Goal: Information Seeking & Learning: Learn about a topic

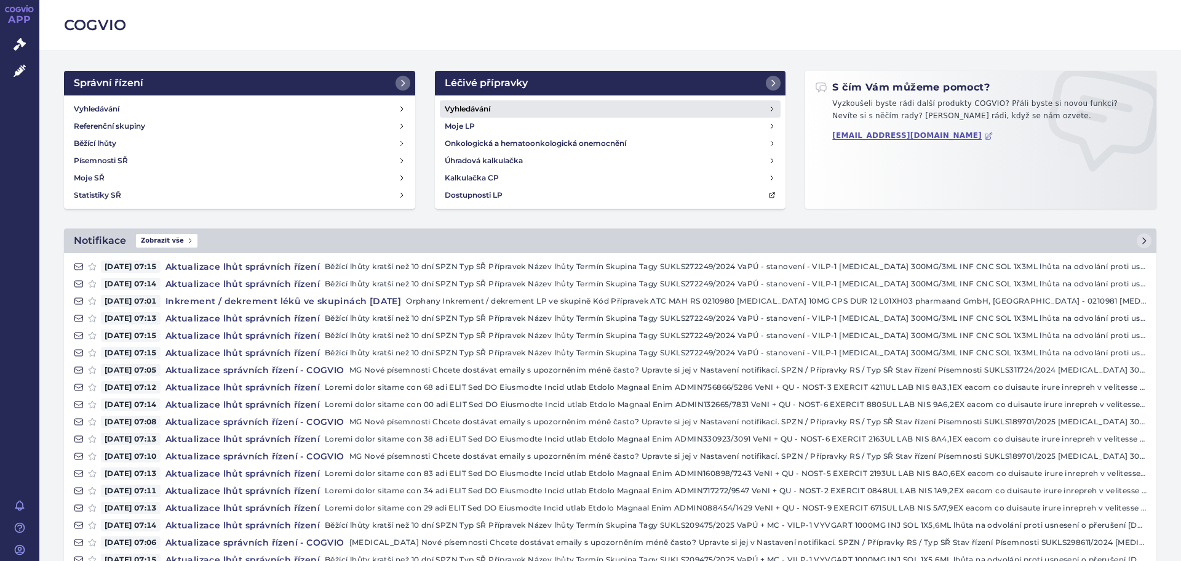
click at [472, 106] on h4 "Vyhledávání" at bounding box center [468, 109] width 46 height 12
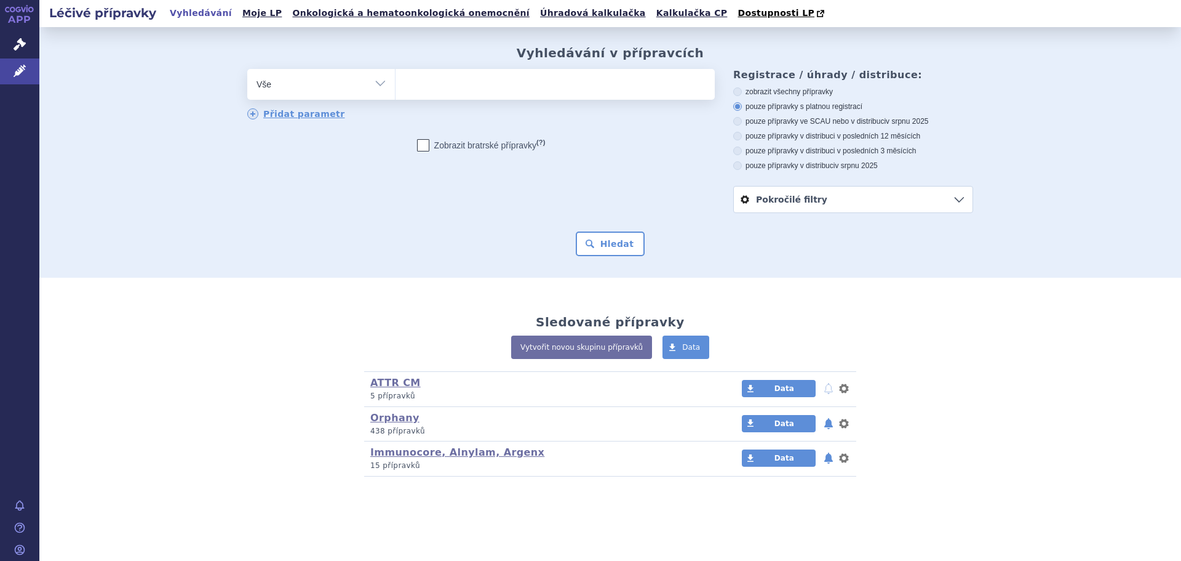
click at [472, 87] on ul at bounding box center [555, 82] width 319 height 26
click at [396, 87] on select at bounding box center [395, 83] width 1 height 31
type input "vo"
type input "vox"
type input "voxz"
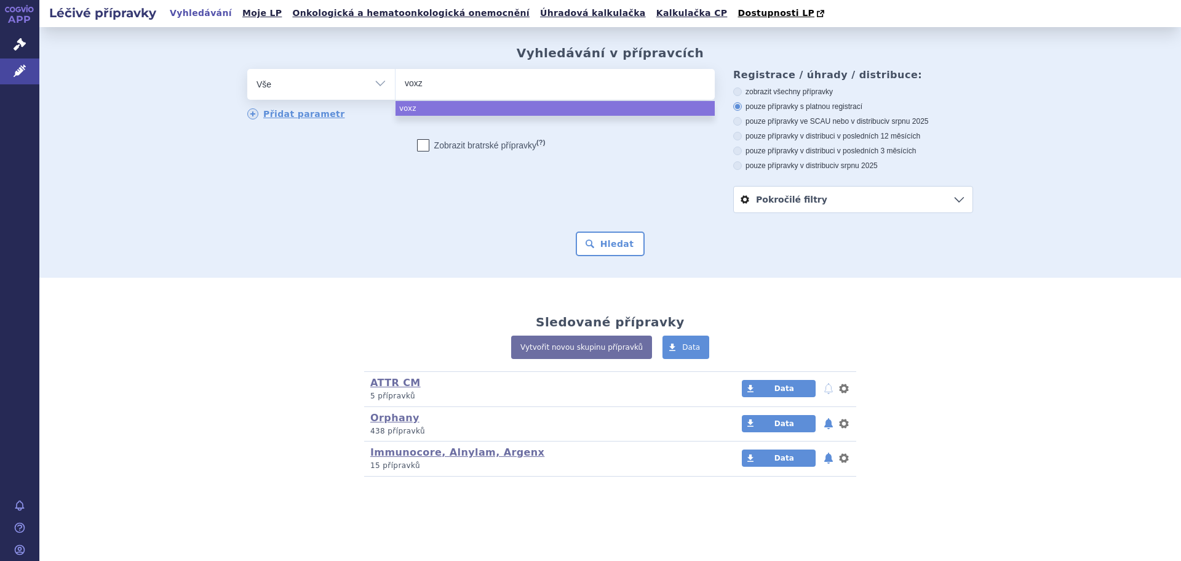
type input "voxzo"
type input "voxzog"
type input "voxzogo"
select select "voxzogo"
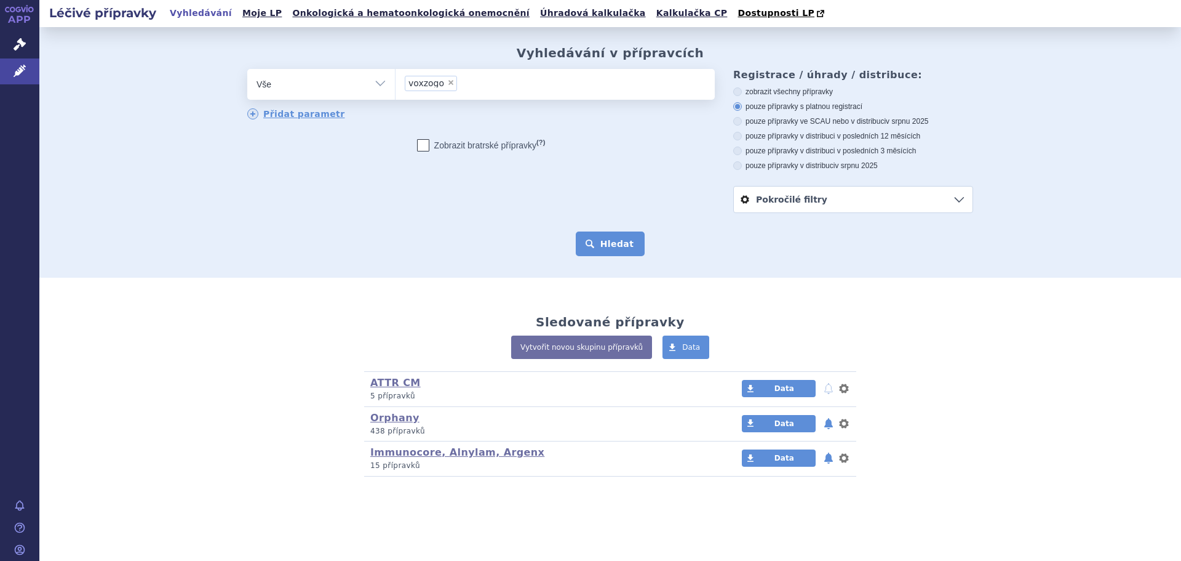
click at [616, 241] on button "Hledat" at bounding box center [611, 243] width 70 height 25
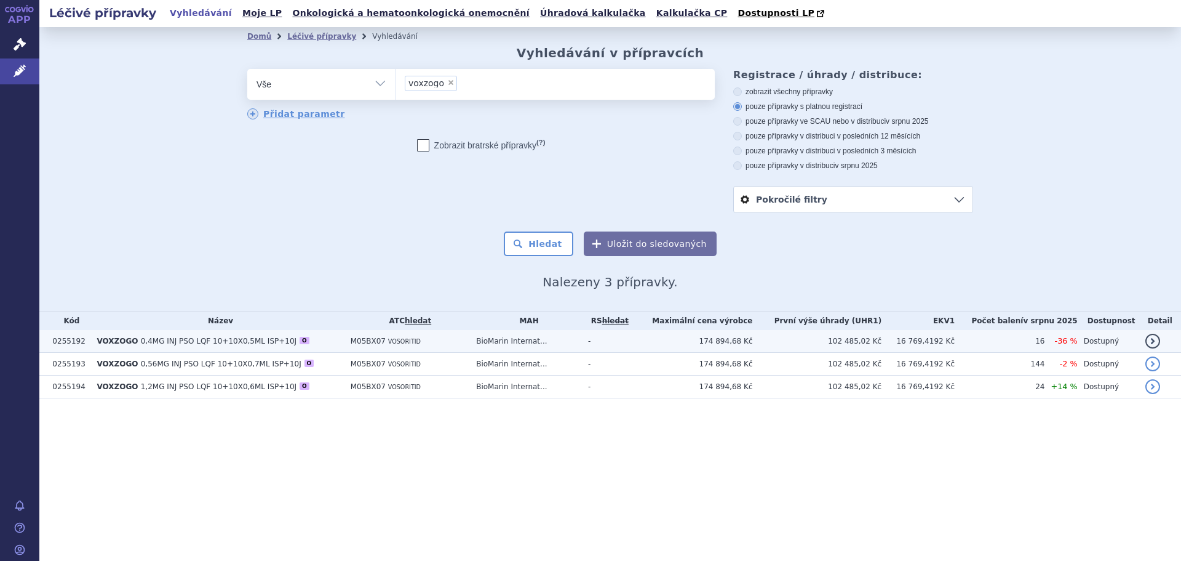
click at [207, 338] on span "0,4MG INJ PSO LQF 10+10X0,5ML ISP+10J" at bounding box center [219, 341] width 156 height 9
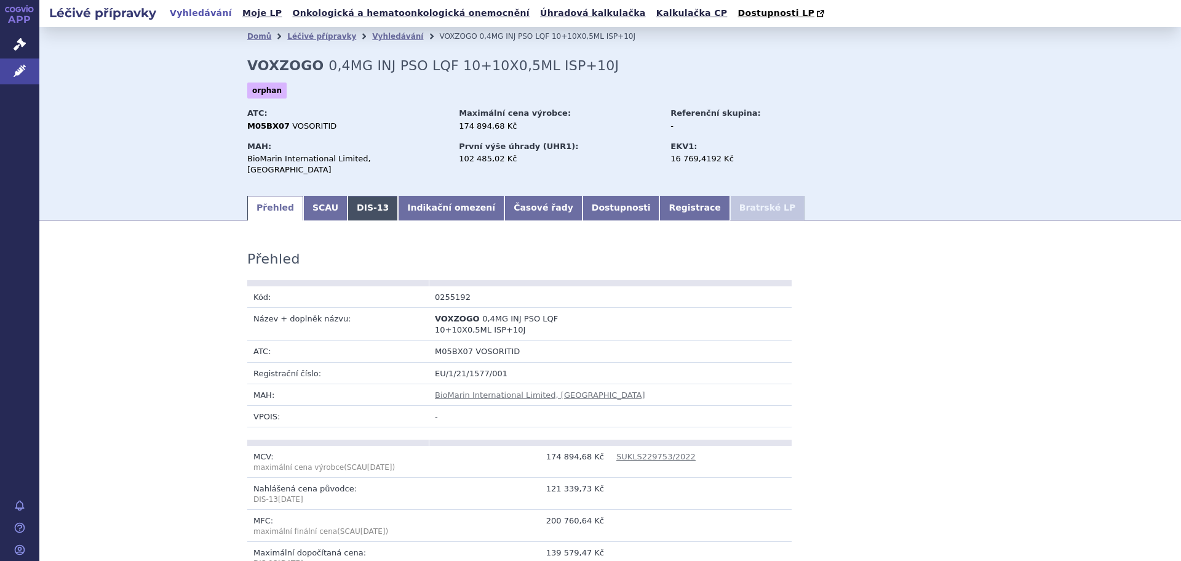
click at [361, 196] on link "DIS-13" at bounding box center [373, 208] width 50 height 25
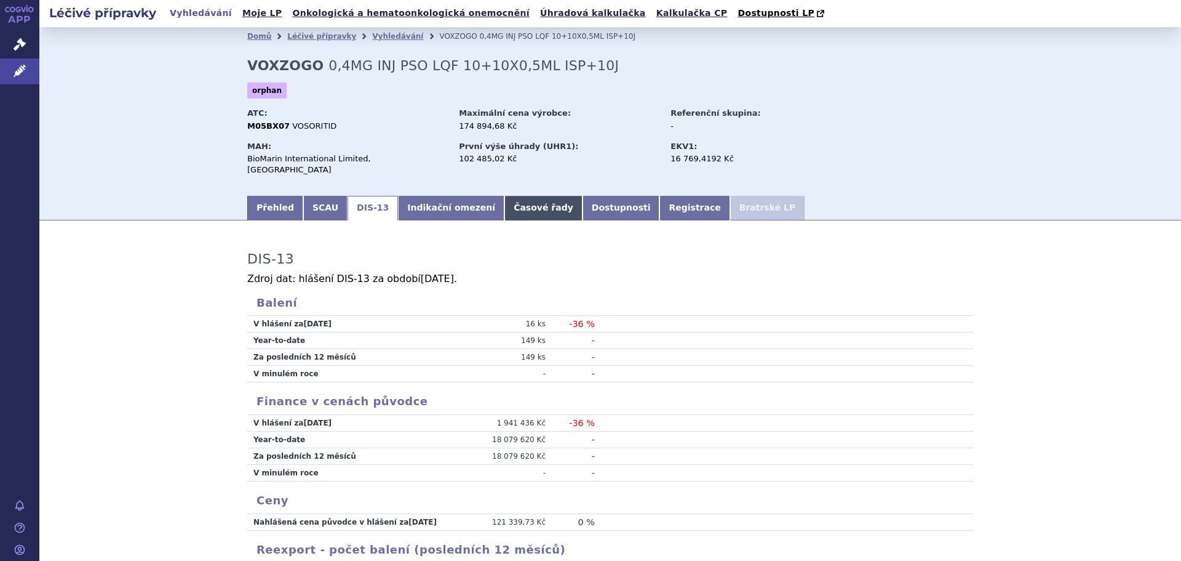
click at [505, 196] on link "Časové řady" at bounding box center [544, 208] width 78 height 25
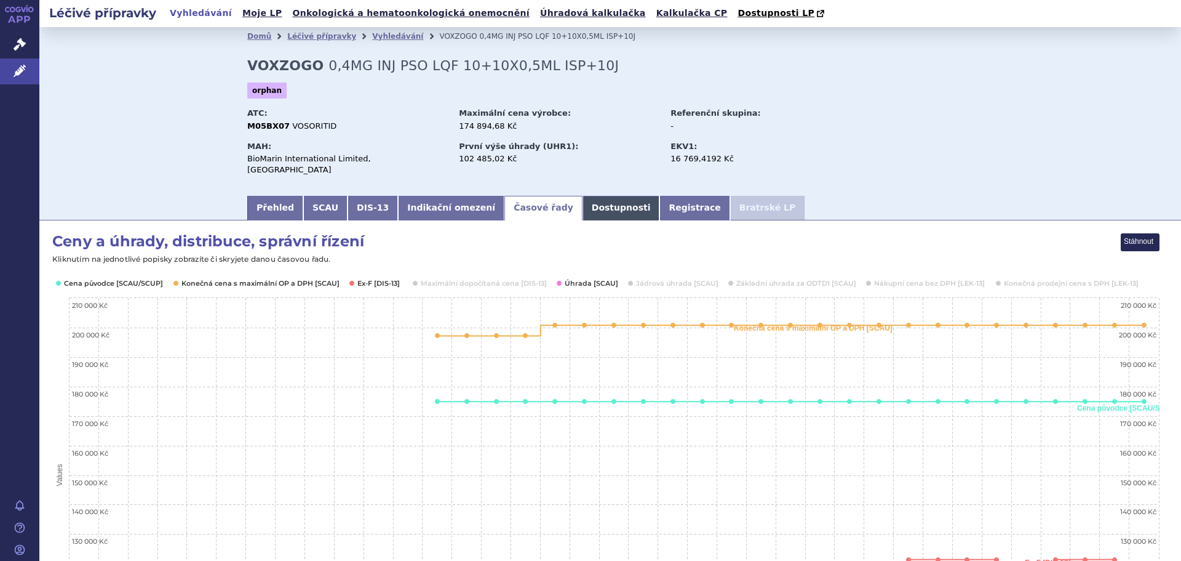
click at [583, 199] on link "Dostupnosti" at bounding box center [622, 208] width 78 height 25
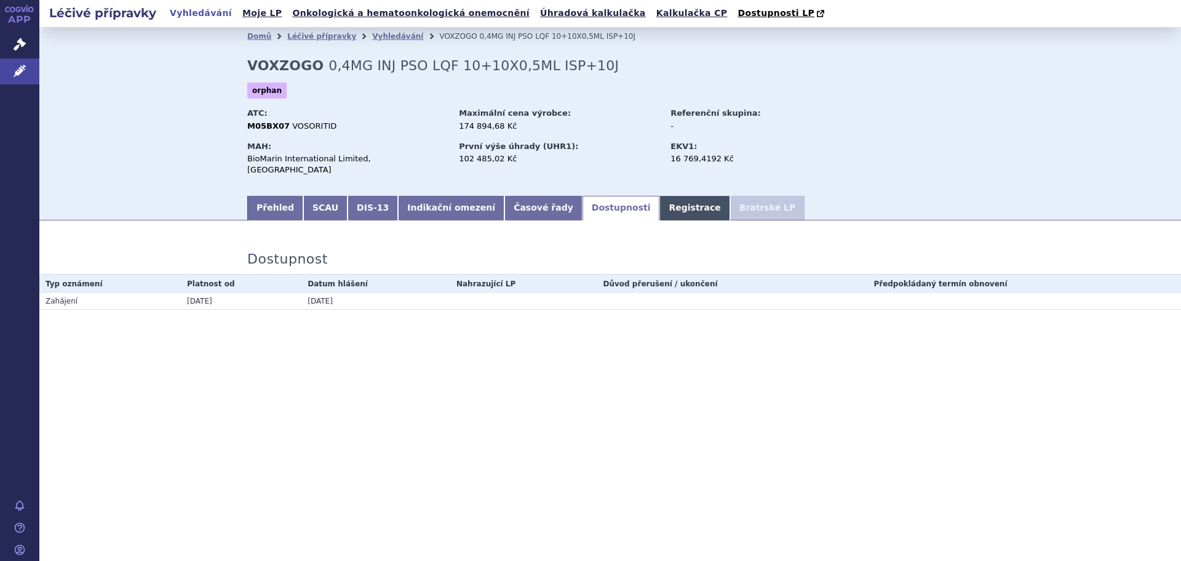
click at [660, 199] on link "Registrace" at bounding box center [695, 208] width 70 height 25
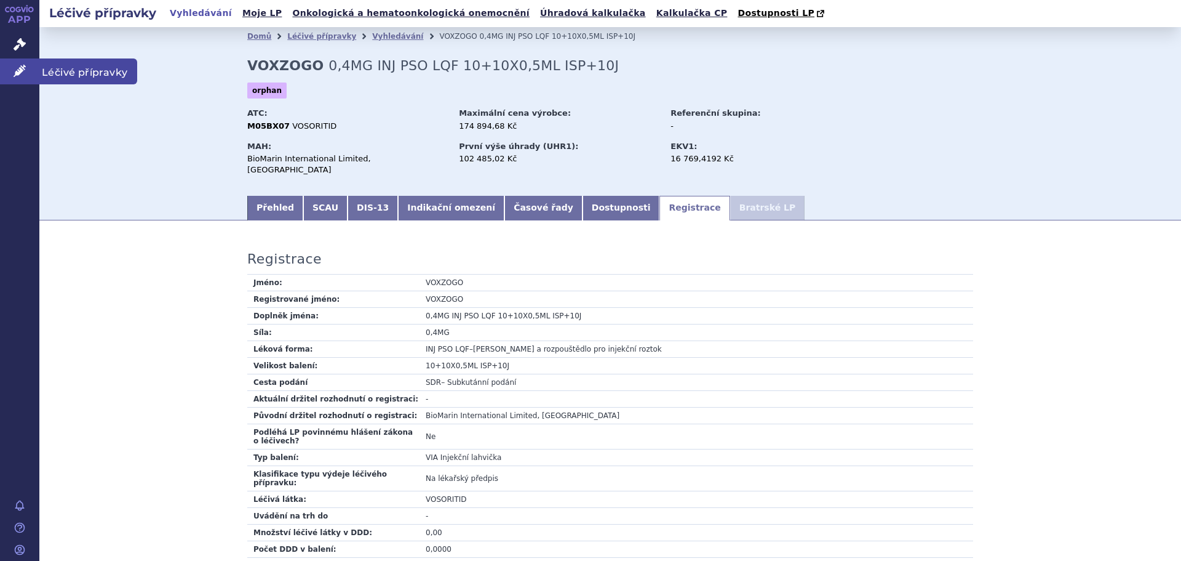
click at [17, 65] on icon at bounding box center [20, 71] width 12 height 12
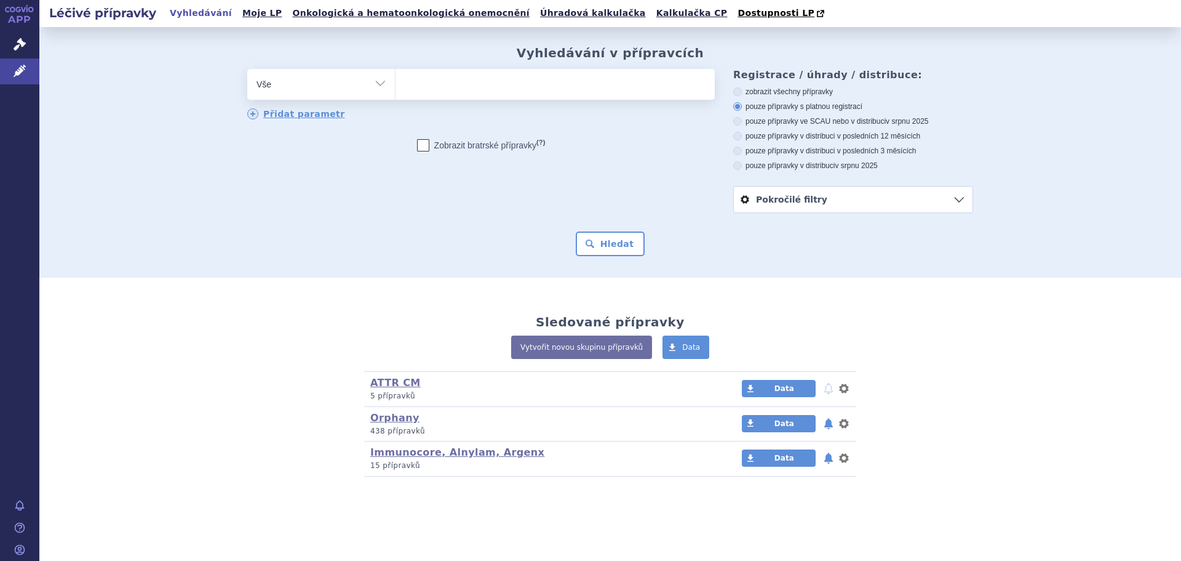
click at [758, 200] on link "Pokročilé filtry" at bounding box center [853, 199] width 239 height 26
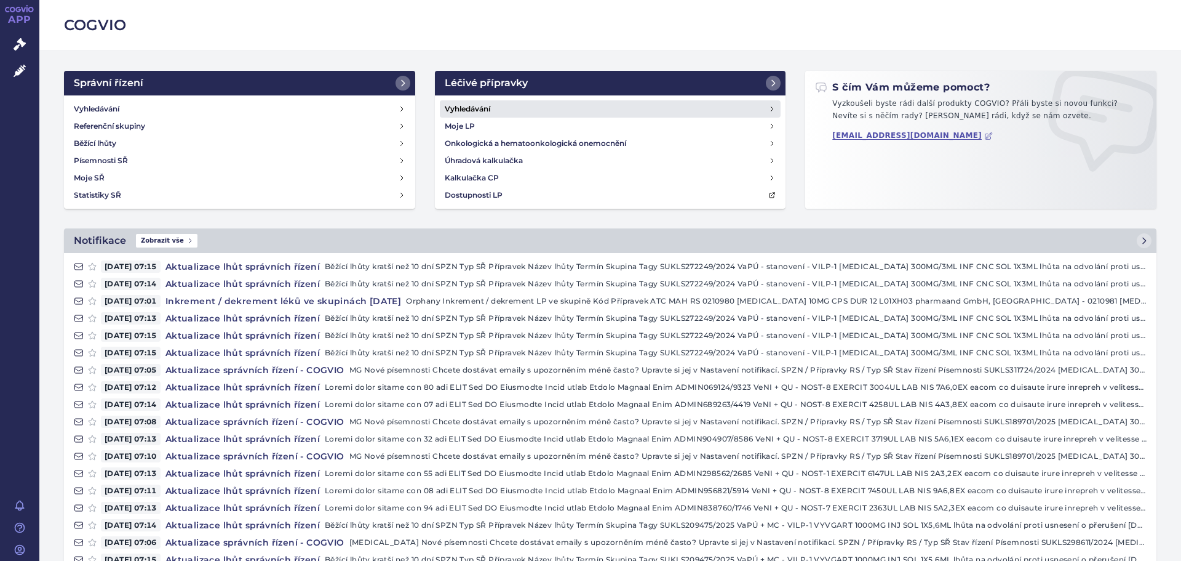
click at [479, 102] on link "Vyhledávání" at bounding box center [610, 108] width 341 height 17
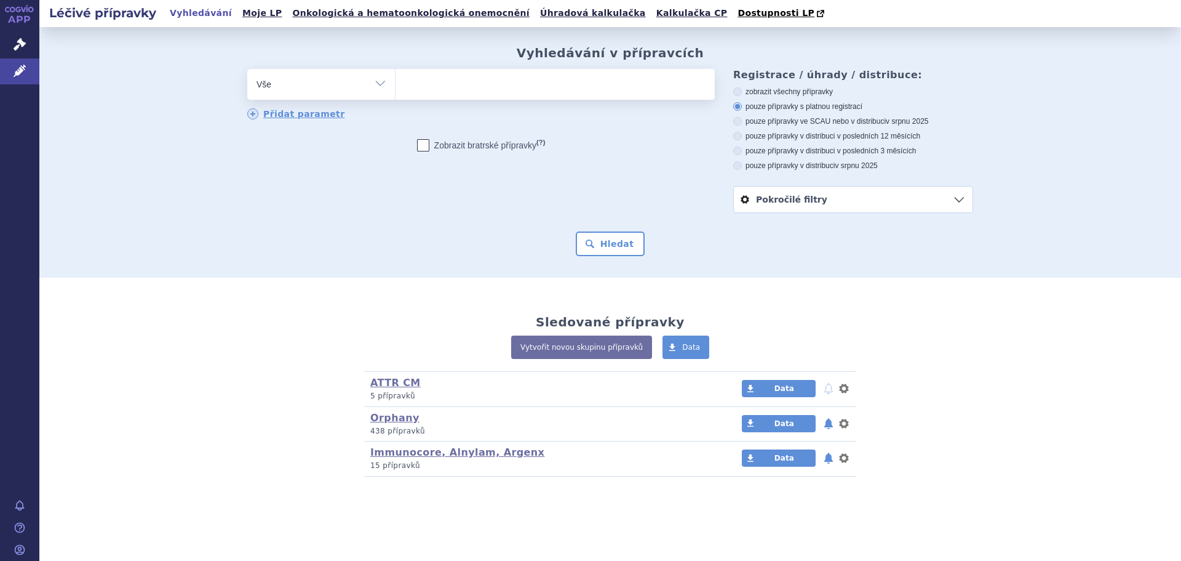
click at [487, 86] on ul at bounding box center [555, 82] width 319 height 26
click at [396, 86] on select at bounding box center [395, 83] width 1 height 31
type input "Vo"
type input "Vox"
type input "Voxz"
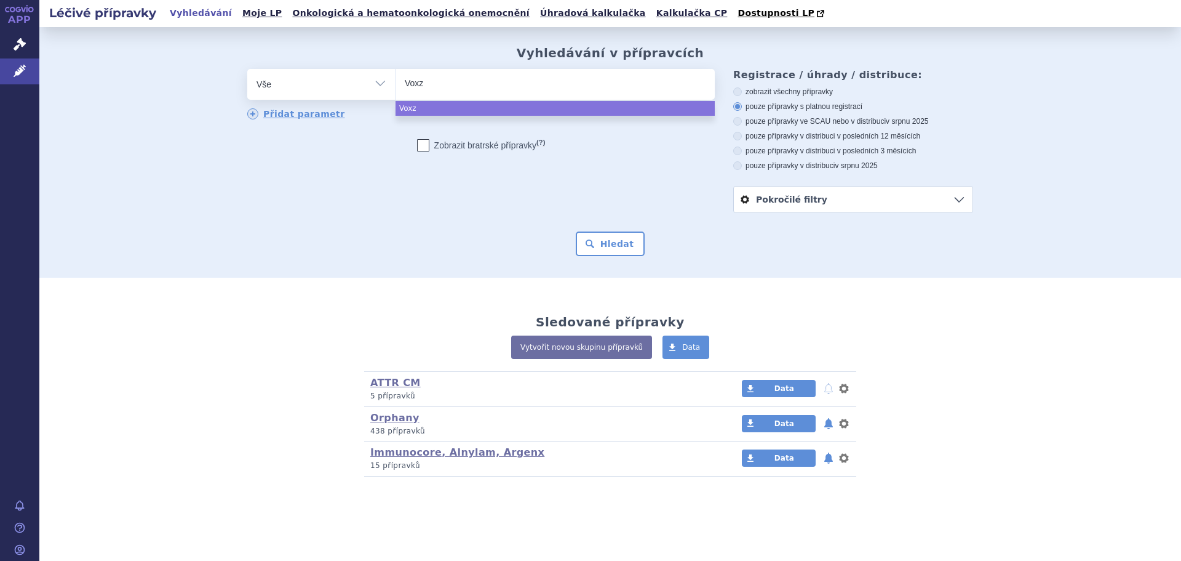
type input "Voxzo"
type input "Voxzogo"
select select "Voxzogo"
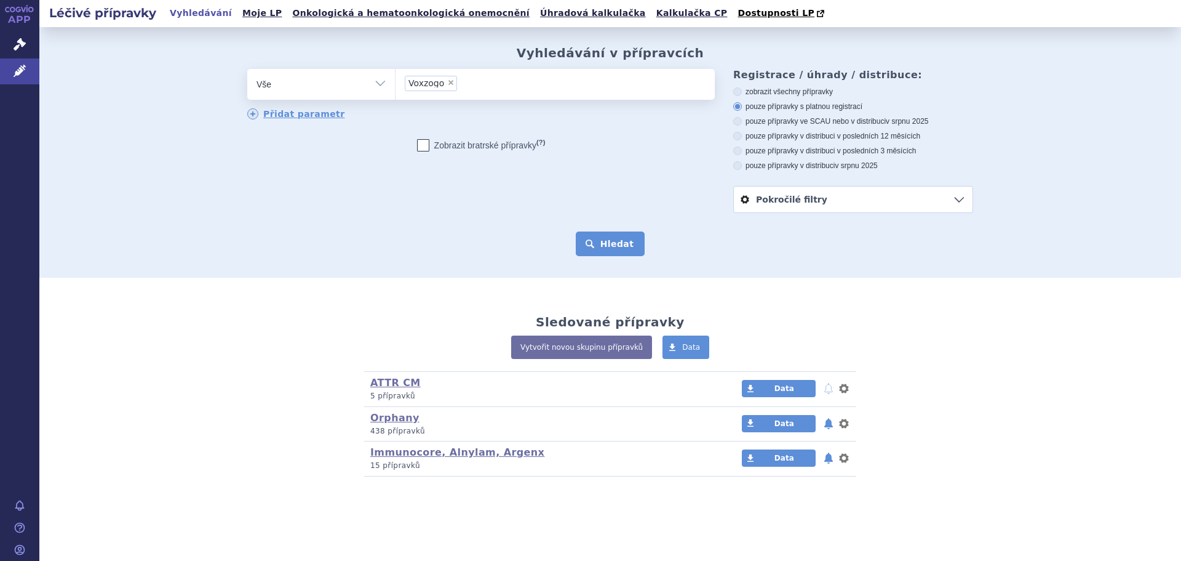
click at [617, 242] on button "Hledat" at bounding box center [611, 243] width 70 height 25
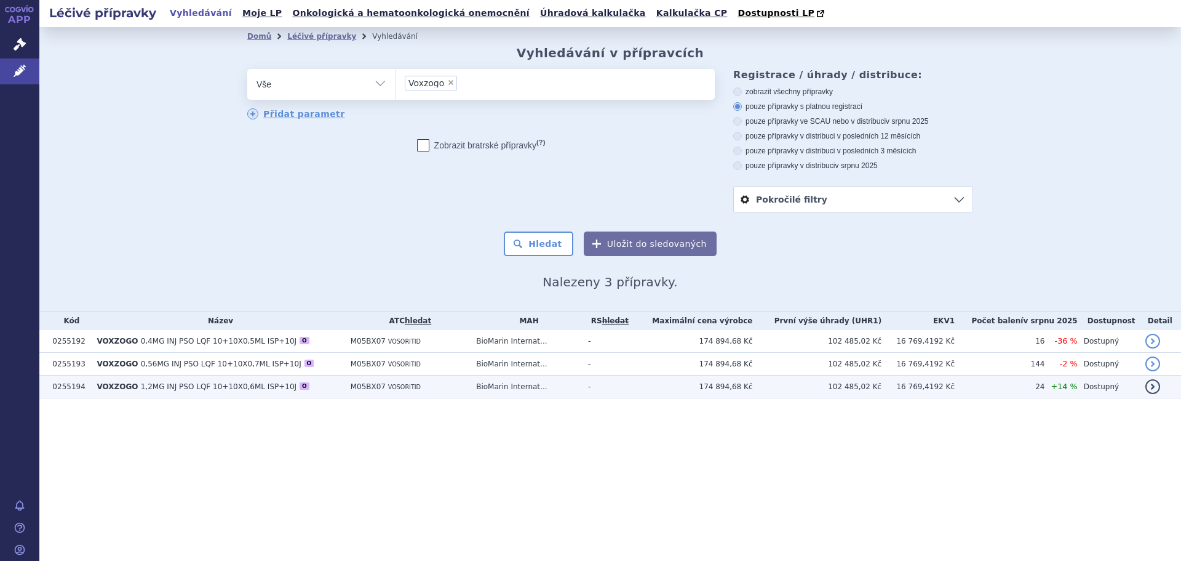
click at [210, 385] on span "1,2MG INJ PSO LQF 10+10X0,6ML ISP+10J" at bounding box center [219, 386] width 156 height 9
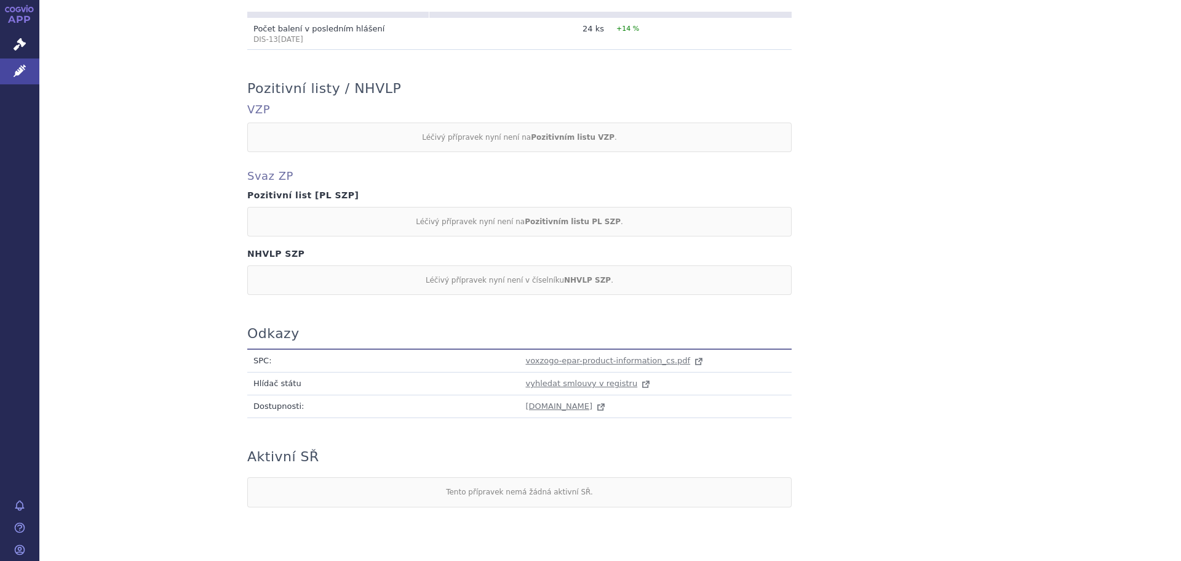
scroll to position [1034, 0]
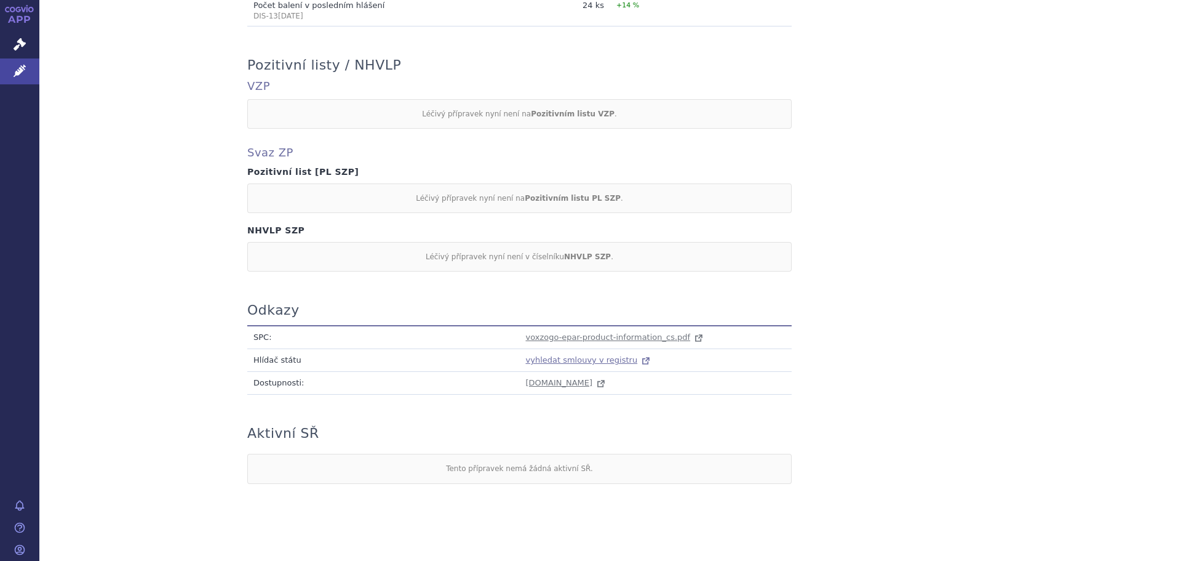
click at [589, 355] on span "vyhledat smlouvy v registru" at bounding box center [582, 359] width 112 height 9
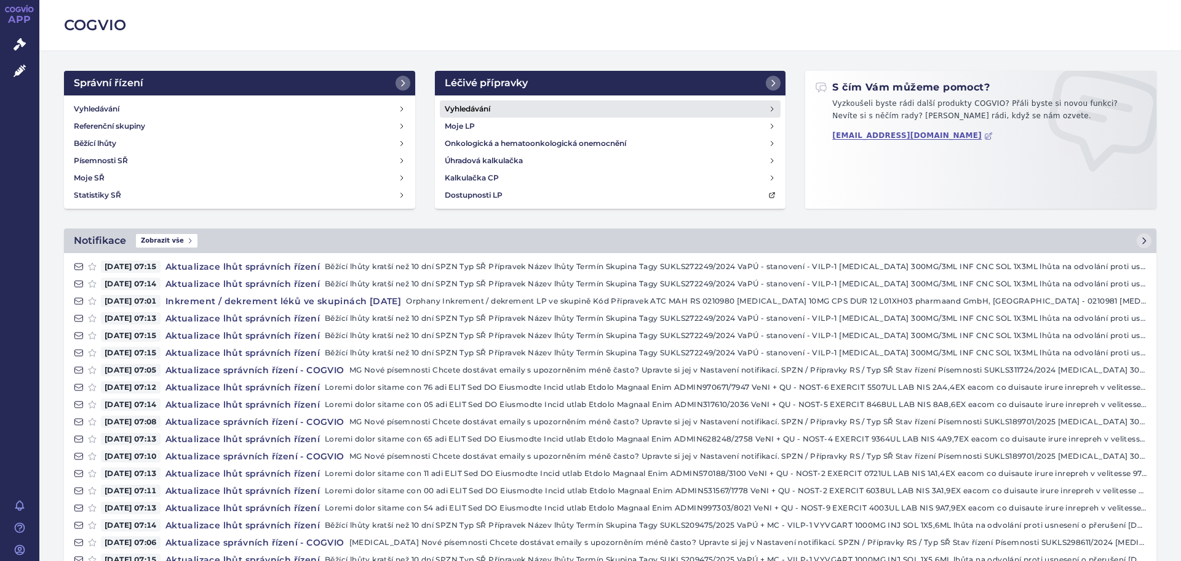
click at [471, 103] on h4 "Vyhledávání" at bounding box center [468, 109] width 46 height 12
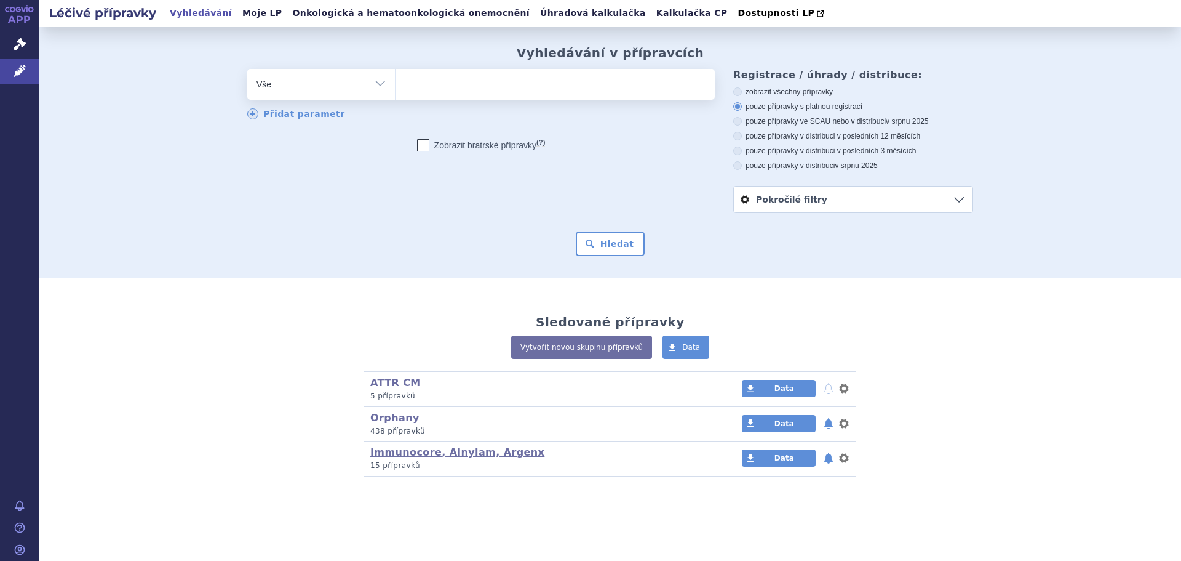
click at [450, 93] on ul at bounding box center [555, 82] width 319 height 26
click at [396, 93] on select at bounding box center [395, 83] width 1 height 31
type input "vo"
type input "vox"
type input "voxz"
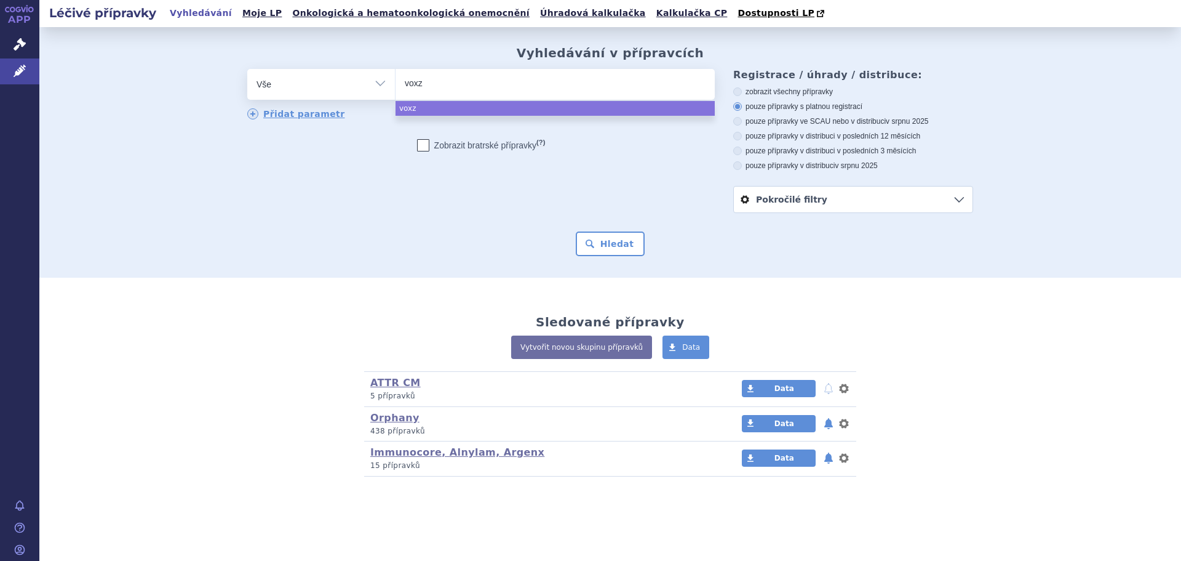
type input "voxzo"
type input "voxzogo"
select select "voxzogo"
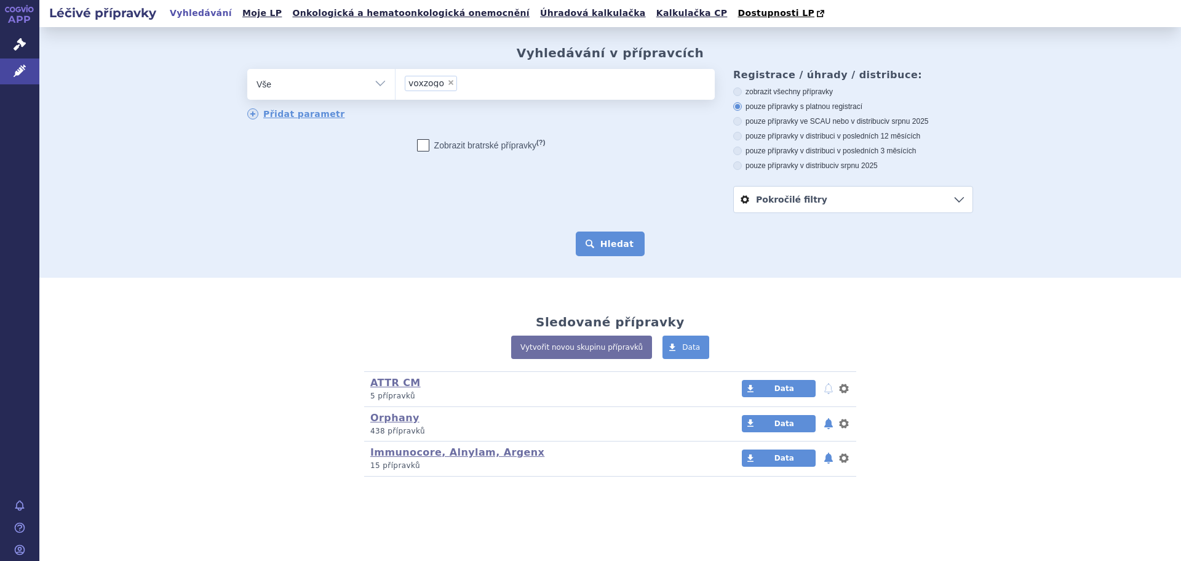
click at [615, 236] on button "Hledat" at bounding box center [611, 243] width 70 height 25
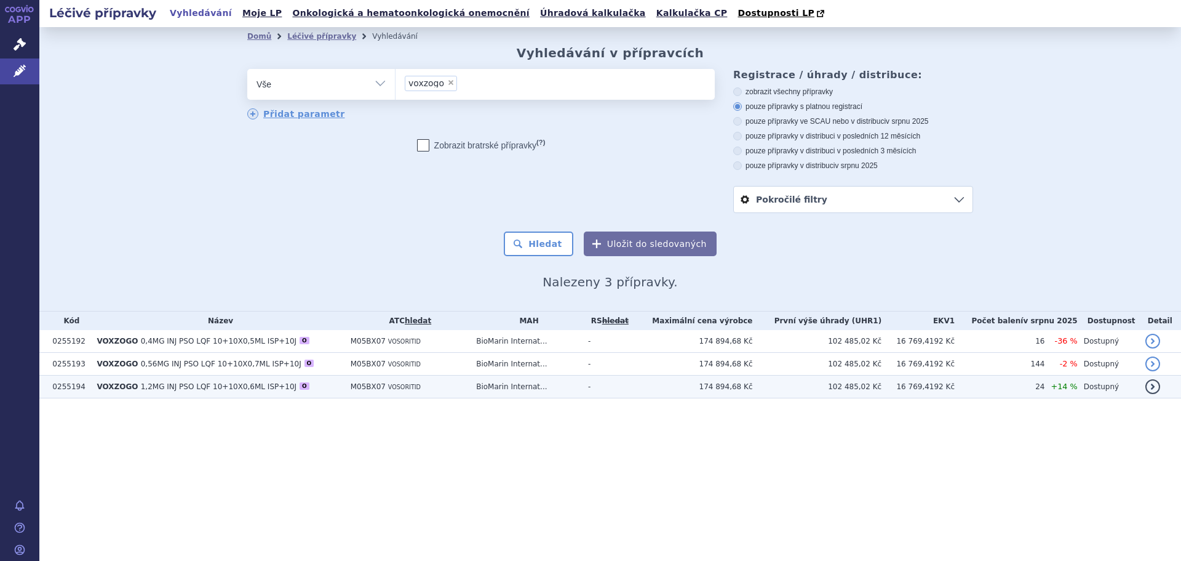
click at [175, 391] on span "1,2MG INJ PSO LQF 10+10X0,6ML ISP+10J" at bounding box center [219, 386] width 156 height 9
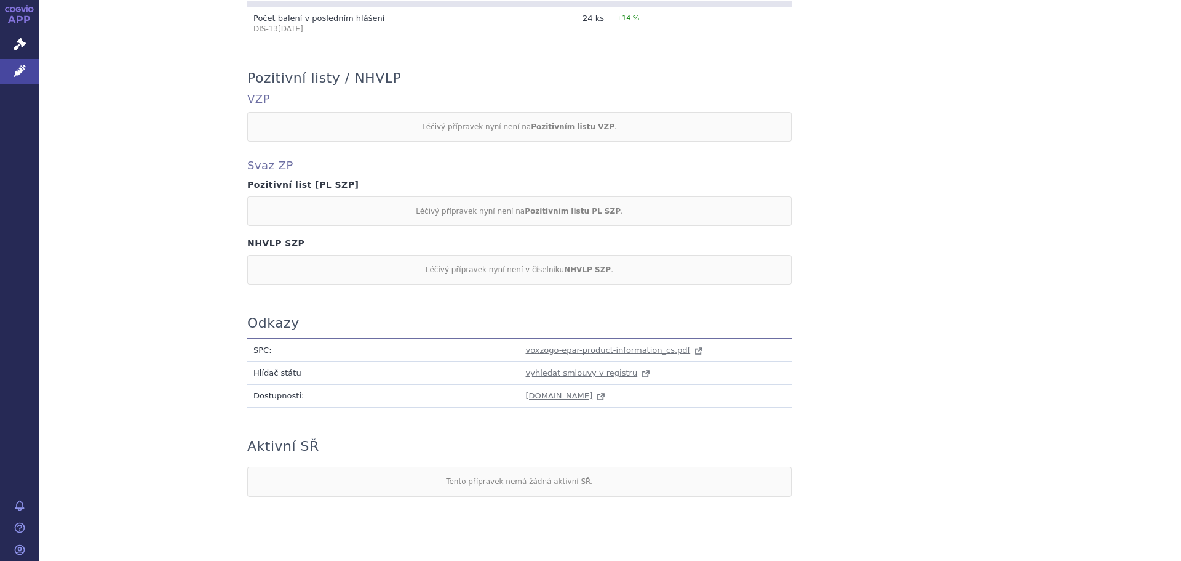
scroll to position [1034, 0]
